Goal: Task Accomplishment & Management: Use online tool/utility

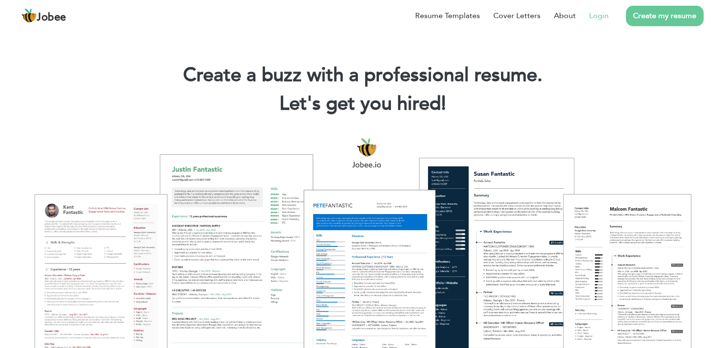
click at [601, 15] on link "Login" at bounding box center [599, 15] width 20 height 11
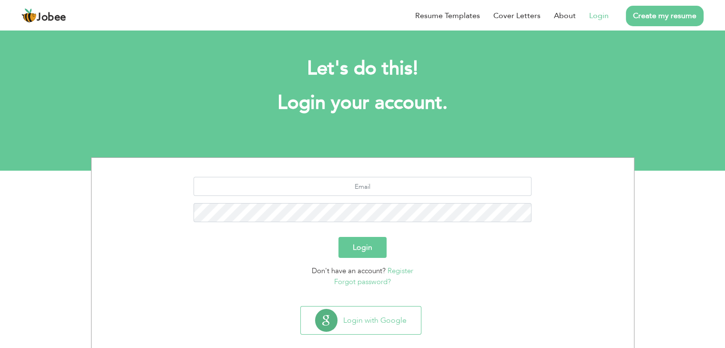
scroll to position [13, 0]
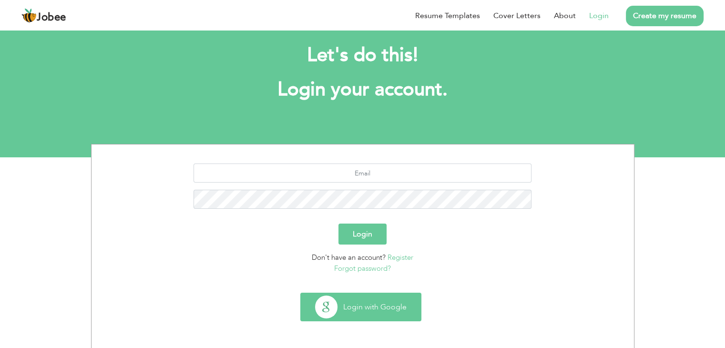
click at [365, 311] on button "Login with Google" at bounding box center [361, 307] width 120 height 28
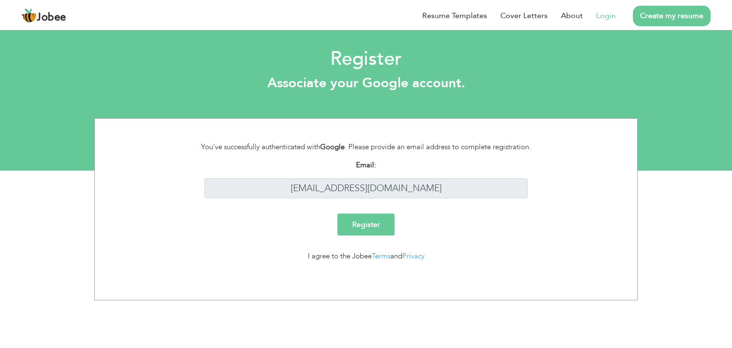
click at [604, 10] on link "Login" at bounding box center [606, 15] width 20 height 11
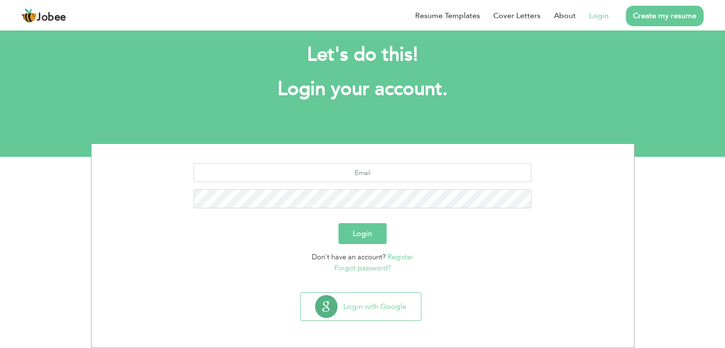
scroll to position [13, 0]
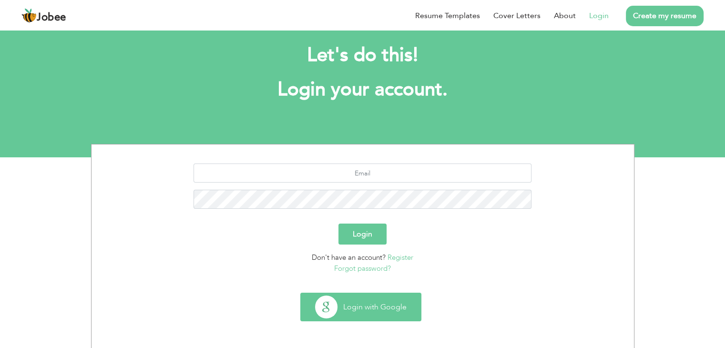
click at [369, 305] on button "Login with Google" at bounding box center [361, 307] width 120 height 28
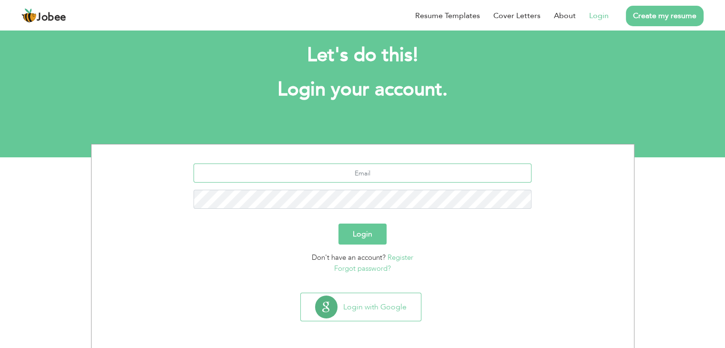
click at [355, 178] on input "text" at bounding box center [363, 173] width 338 height 19
type input "[EMAIL_ADDRESS][DOMAIN_NAME]"
click at [368, 235] on button "Login" at bounding box center [362, 234] width 48 height 21
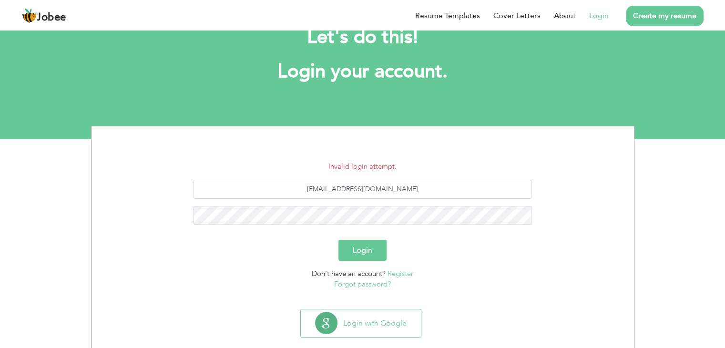
scroll to position [48, 0]
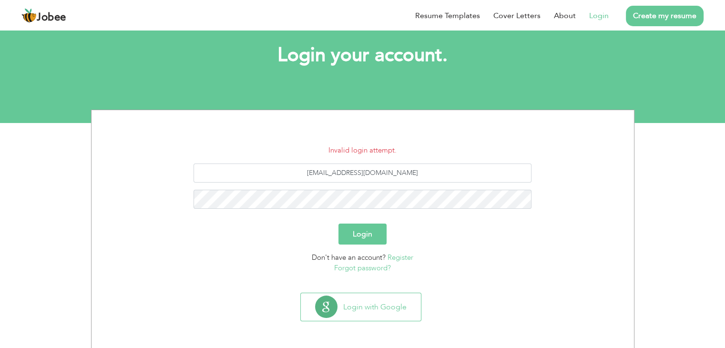
click at [370, 267] on link "Forgot password?" at bounding box center [362, 268] width 57 height 10
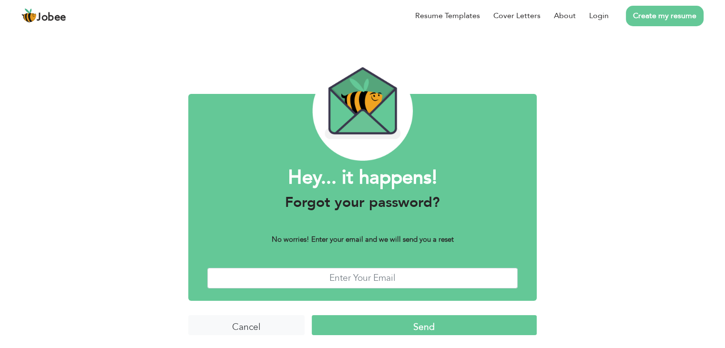
scroll to position [8, 0]
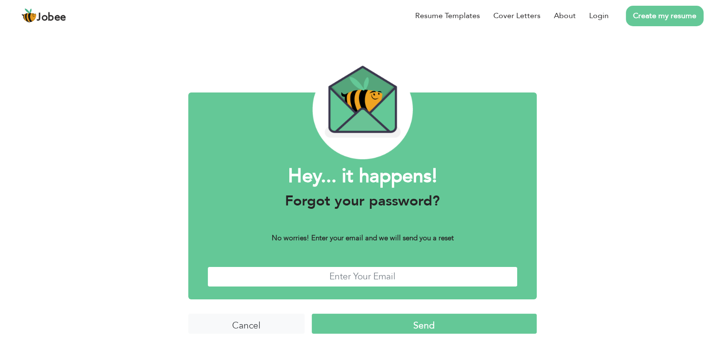
click at [364, 277] on input "text" at bounding box center [362, 276] width 310 height 20
type input "ihsananwar108@gmail.com"
click at [431, 321] on input "Send" at bounding box center [424, 324] width 225 height 20
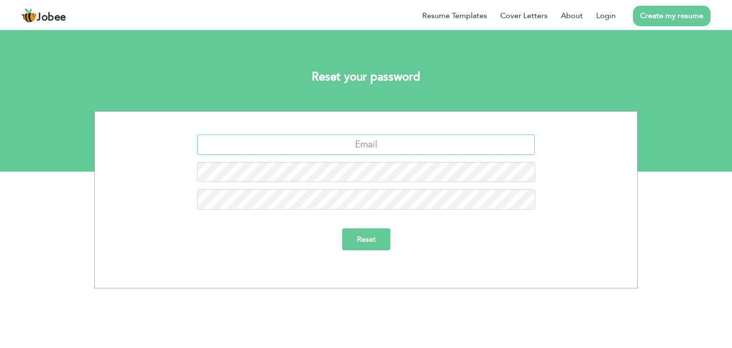
click at [384, 143] on input "text" at bounding box center [366, 144] width 338 height 20
type input "[EMAIL_ADDRESS][DOMAIN_NAME]"
click at [353, 241] on input "Reset" at bounding box center [366, 239] width 48 height 22
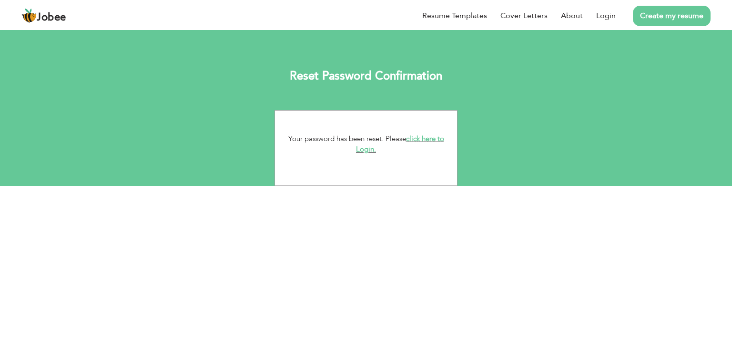
click at [425, 140] on link "click here to Login." at bounding box center [400, 144] width 88 height 20
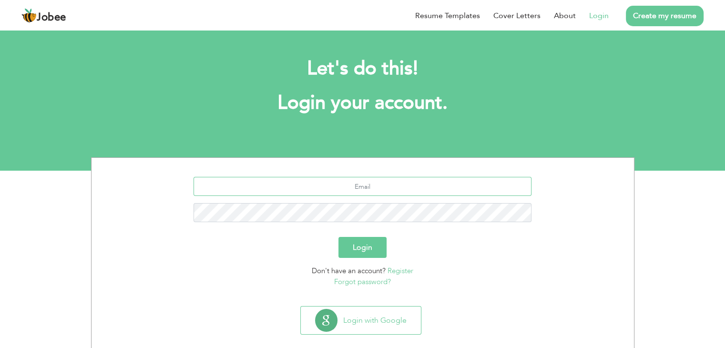
click at [357, 185] on input "text" at bounding box center [363, 186] width 338 height 19
type input "[EMAIL_ADDRESS][DOMAIN_NAME]"
drag, startPoint x: 358, startPoint y: 245, endPoint x: 362, endPoint y: 244, distance: 4.8
click at [358, 245] on button "Login" at bounding box center [362, 247] width 48 height 21
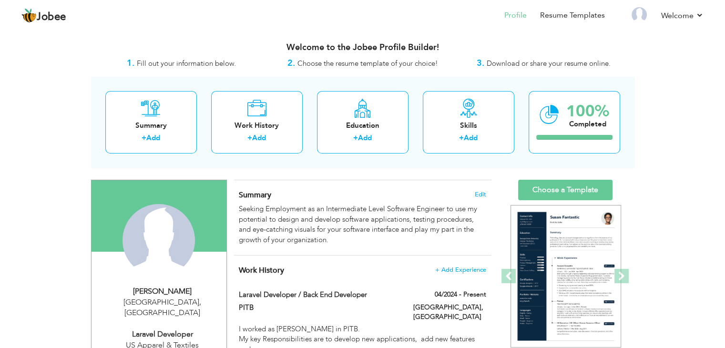
click at [503, 64] on span "Download or share your resume online." at bounding box center [549, 64] width 124 height 10
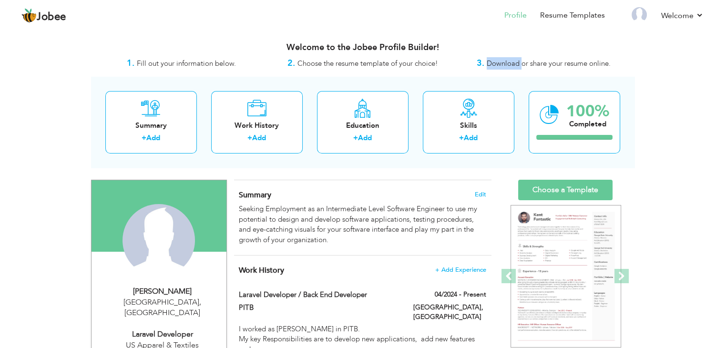
click at [499, 64] on span "Download or share your resume online." at bounding box center [549, 64] width 124 height 10
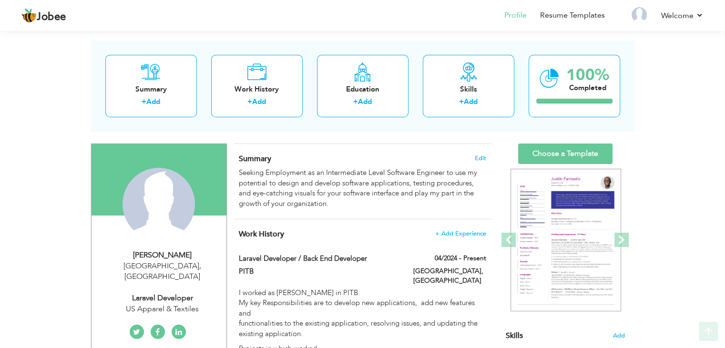
scroll to position [51, 0]
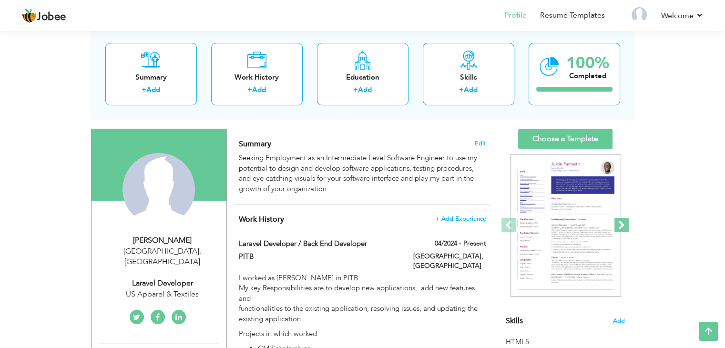
click at [624, 224] on span at bounding box center [621, 225] width 14 height 14
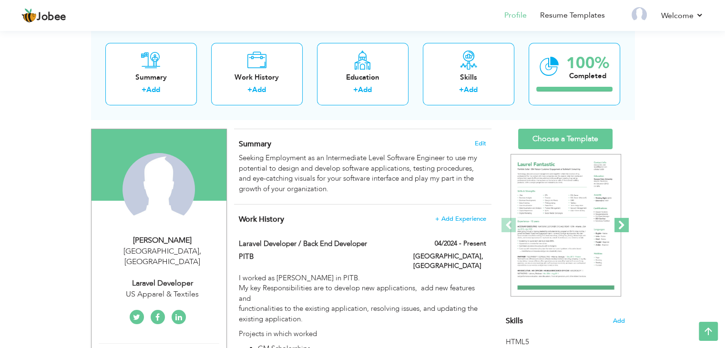
click at [624, 224] on span at bounding box center [621, 225] width 14 height 14
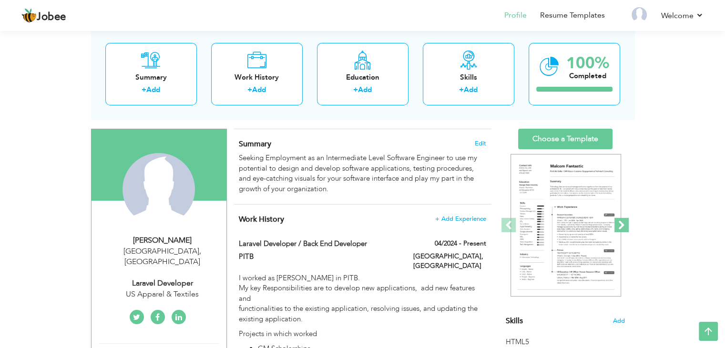
click at [624, 224] on span at bounding box center [621, 225] width 14 height 14
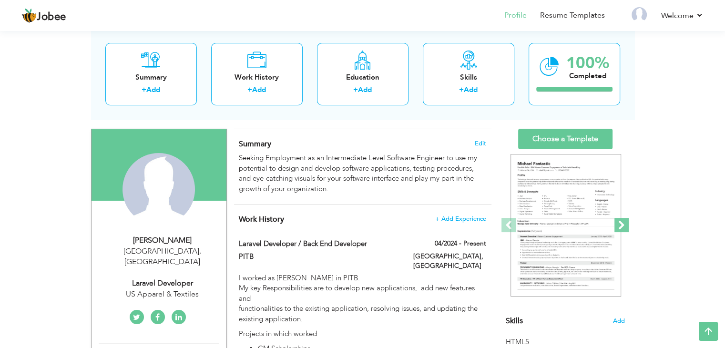
click at [624, 224] on span at bounding box center [621, 225] width 14 height 14
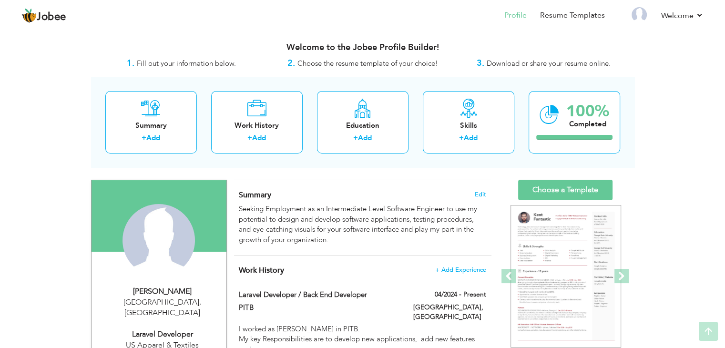
scroll to position [0, 0]
click at [497, 62] on span "Download or share your resume online." at bounding box center [549, 64] width 124 height 10
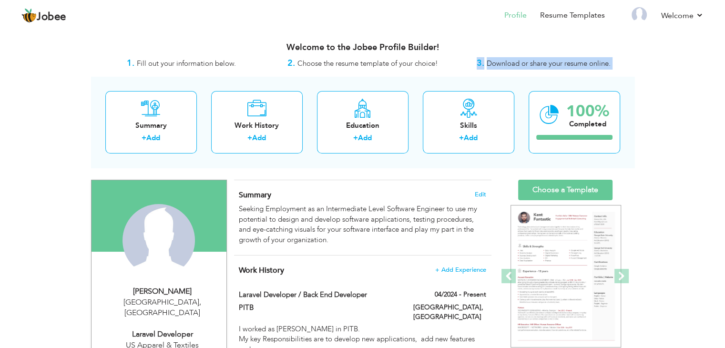
click at [497, 62] on span "Download or share your resume online." at bounding box center [549, 64] width 124 height 10
click at [519, 16] on link "Profile" at bounding box center [515, 15] width 22 height 11
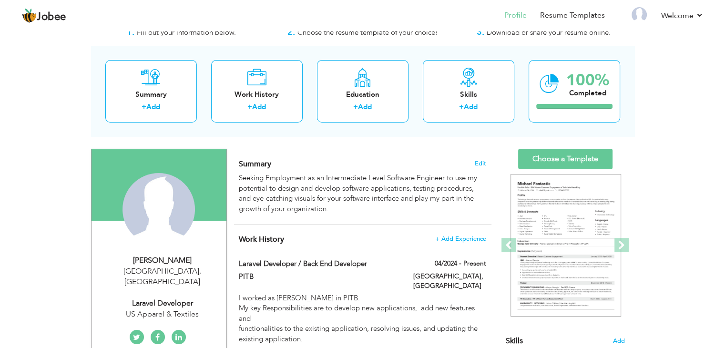
scroll to position [48, 0]
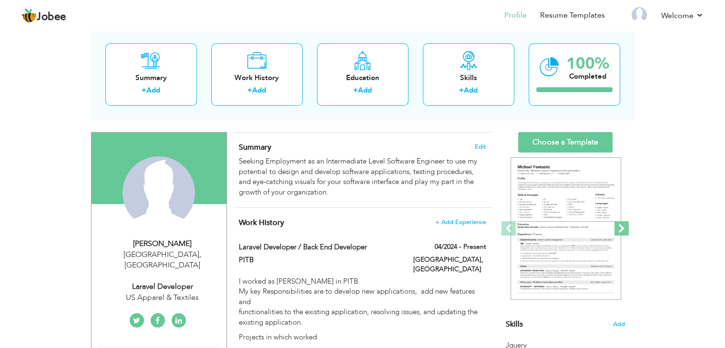
click at [622, 229] on span at bounding box center [621, 228] width 14 height 14
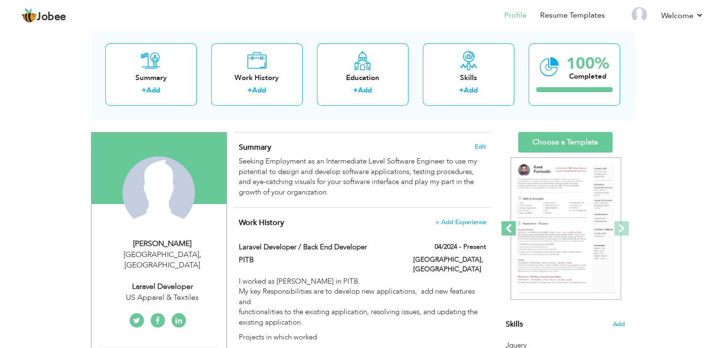
click at [506, 225] on span at bounding box center [509, 228] width 14 height 14
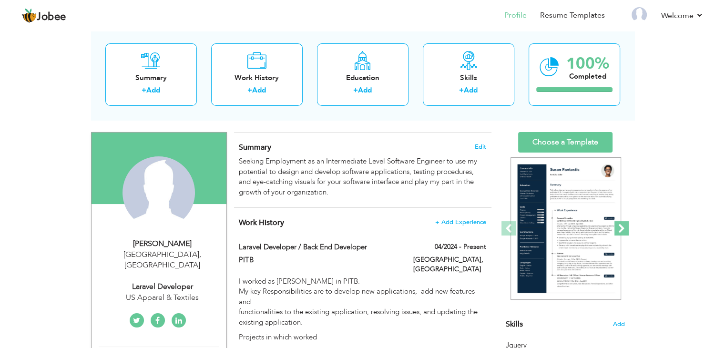
click at [626, 228] on span at bounding box center [621, 228] width 14 height 14
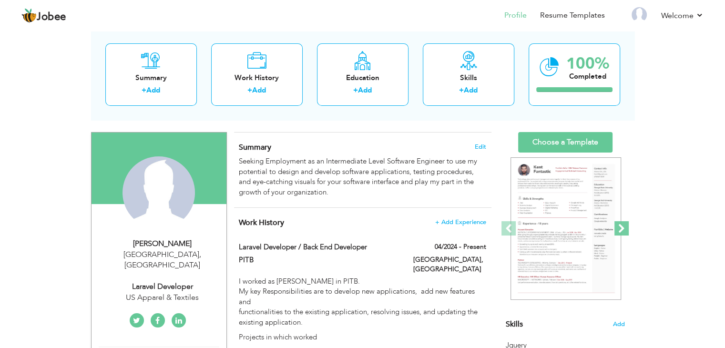
click at [626, 228] on span at bounding box center [621, 228] width 14 height 14
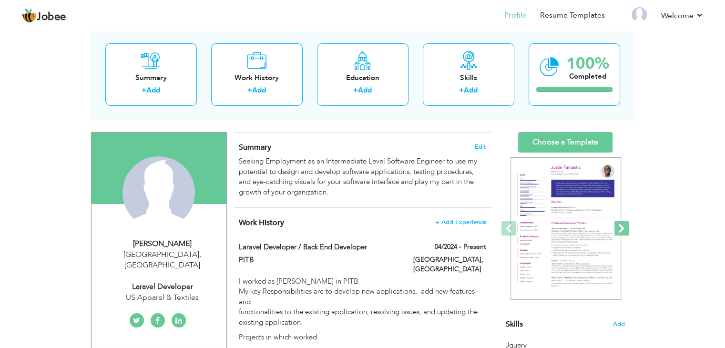
click at [626, 228] on span at bounding box center [621, 228] width 14 height 14
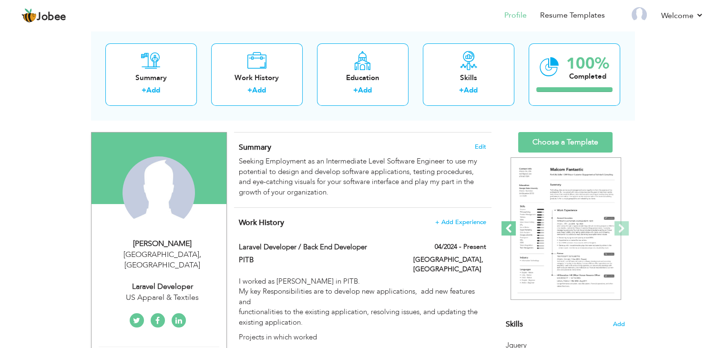
click at [505, 227] on span at bounding box center [509, 228] width 14 height 14
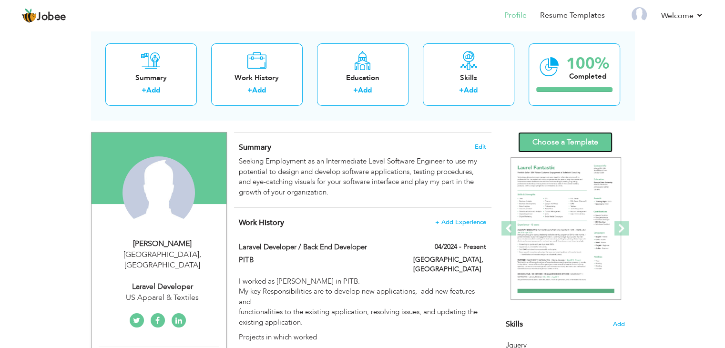
click at [574, 141] on link "Choose a Template" at bounding box center [565, 142] width 94 height 20
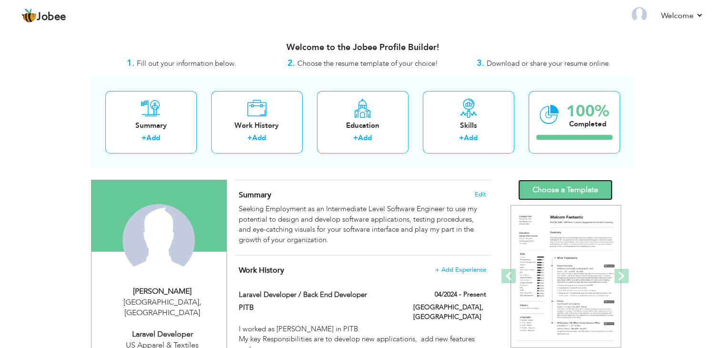
click at [570, 191] on link "Choose a Template" at bounding box center [565, 190] width 94 height 20
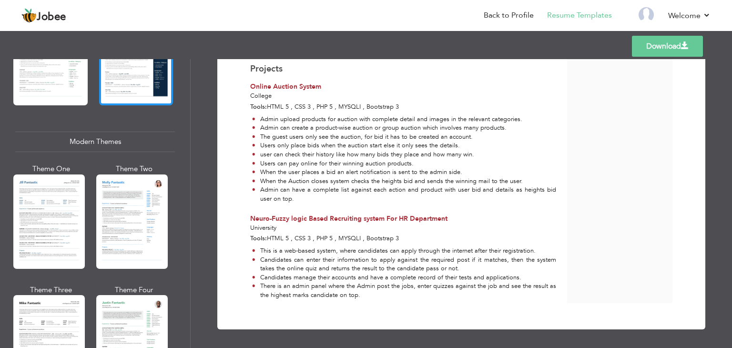
scroll to position [381, 0]
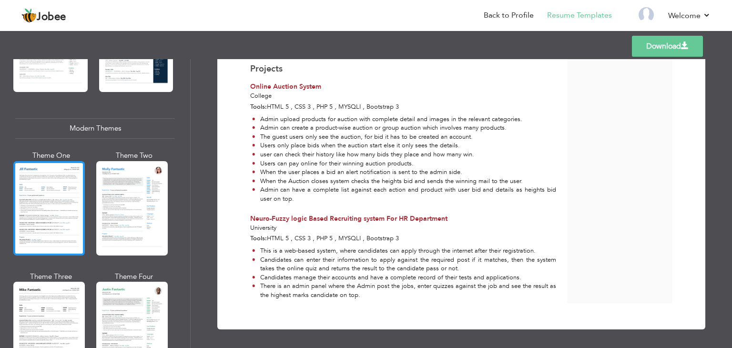
click at [50, 194] on div at bounding box center [49, 208] width 72 height 94
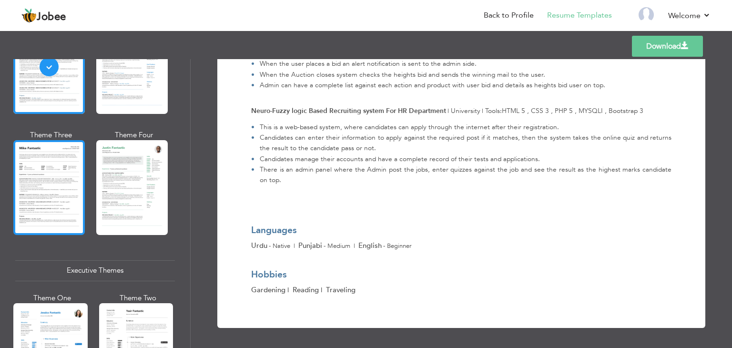
scroll to position [524, 0]
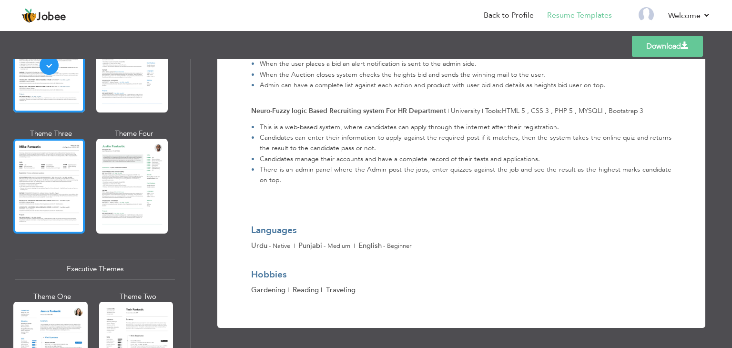
click at [51, 185] on div at bounding box center [49, 186] width 72 height 94
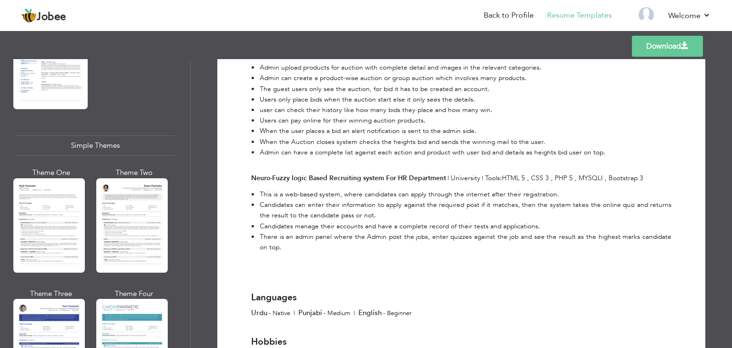
scroll to position [1621, 0]
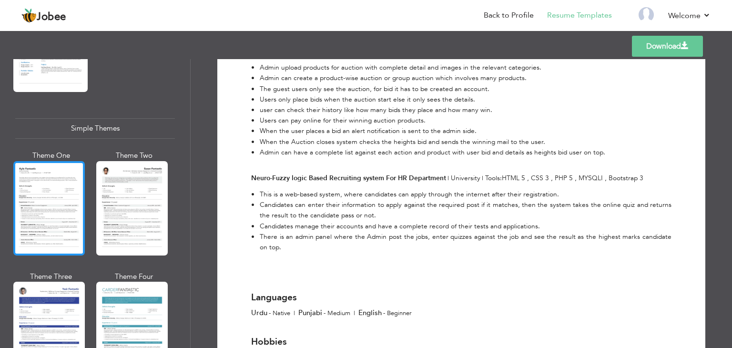
click at [43, 192] on div at bounding box center [49, 208] width 72 height 94
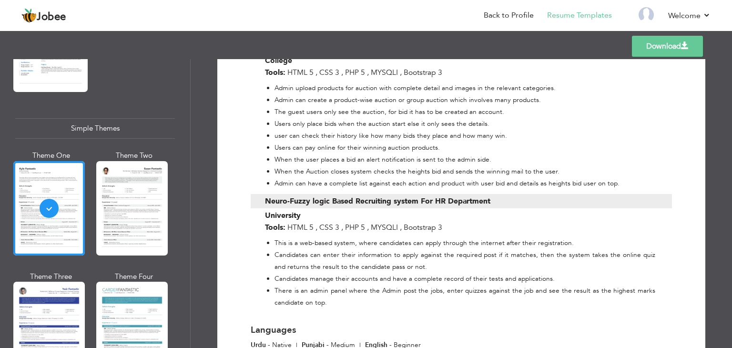
scroll to position [863, 0]
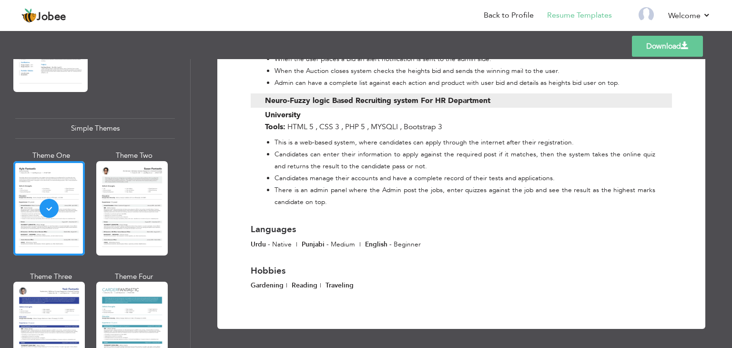
click at [686, 44] on span at bounding box center [685, 46] width 8 height 8
